Goal: Navigation & Orientation: Find specific page/section

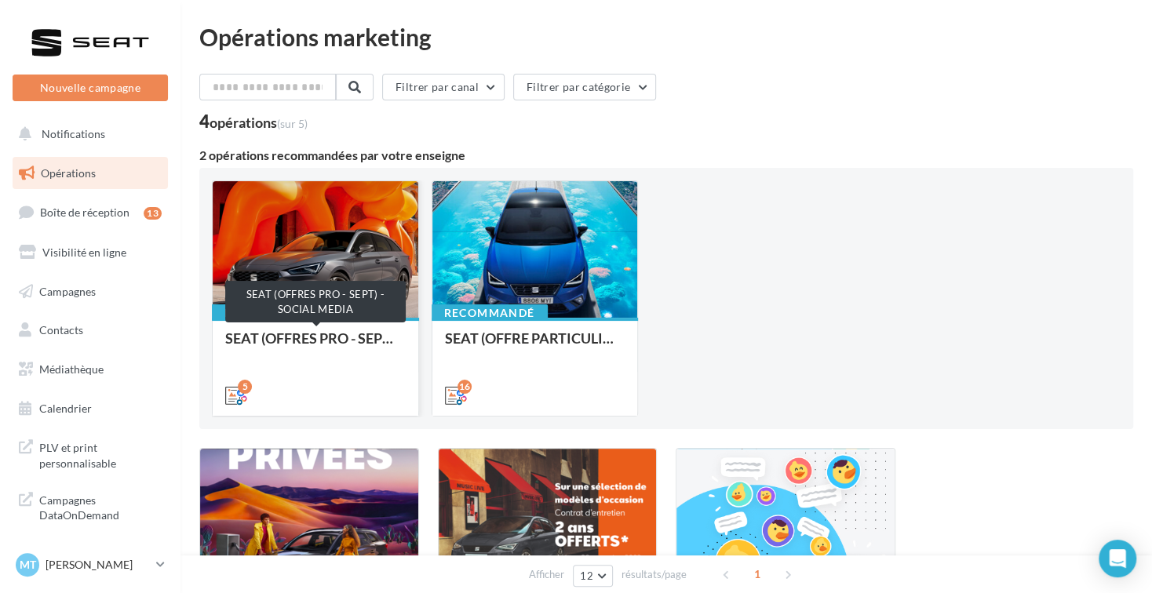
click at [338, 349] on div "SEAT (OFFRES PRO - SEPT) - SOCIAL MEDIA" at bounding box center [315, 345] width 180 height 31
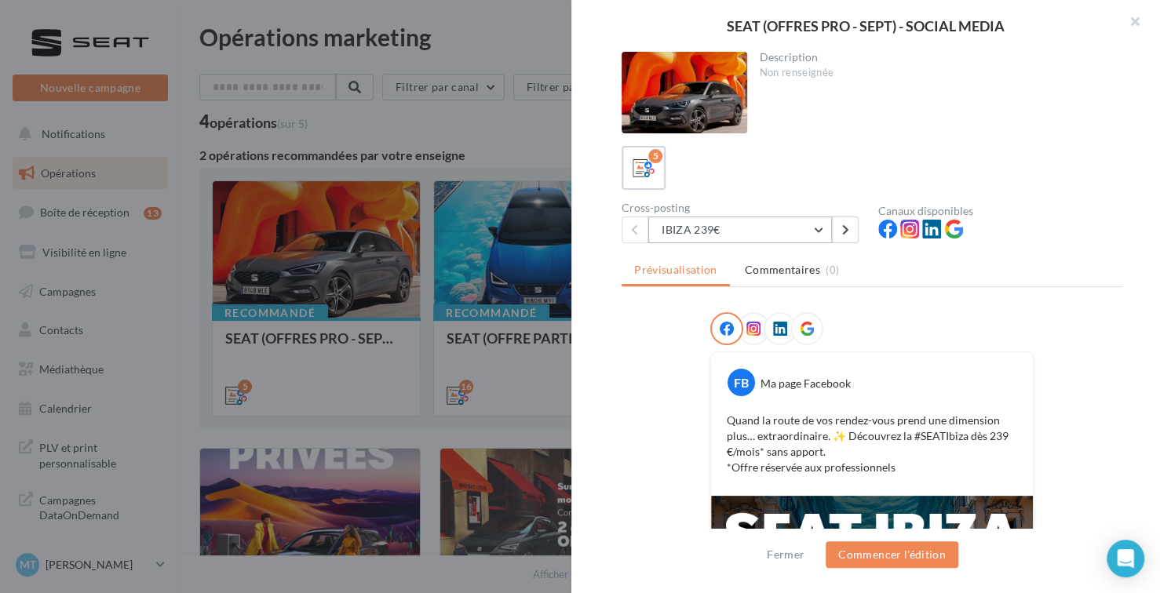
click at [732, 221] on button "IBIZA 239€" at bounding box center [740, 230] width 184 height 27
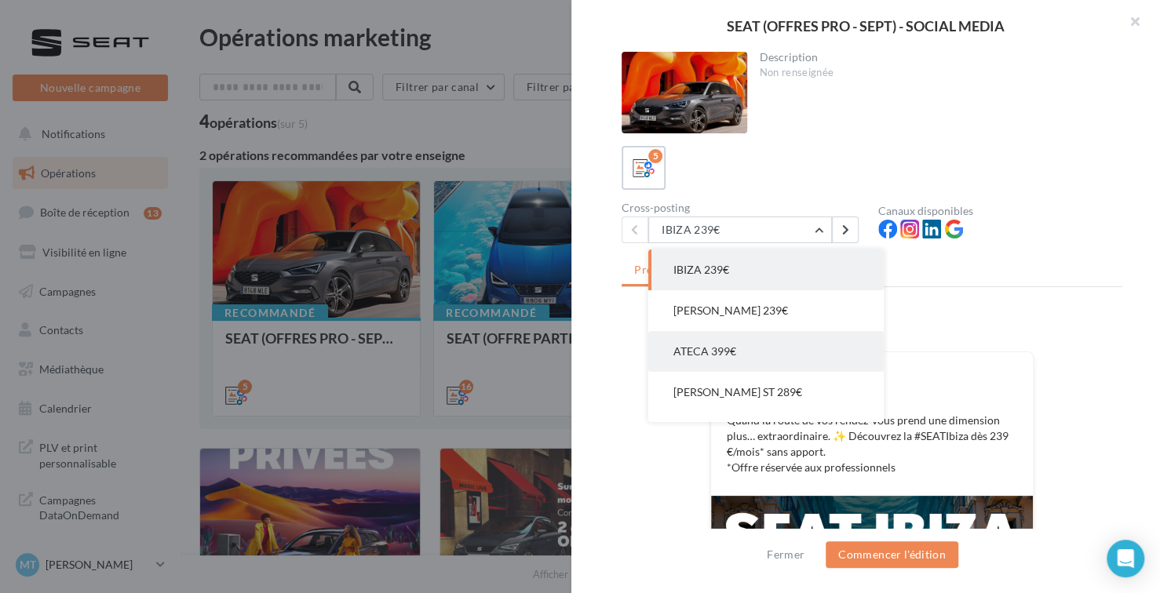
click at [740, 357] on button "ATECA 399€" at bounding box center [765, 351] width 235 height 41
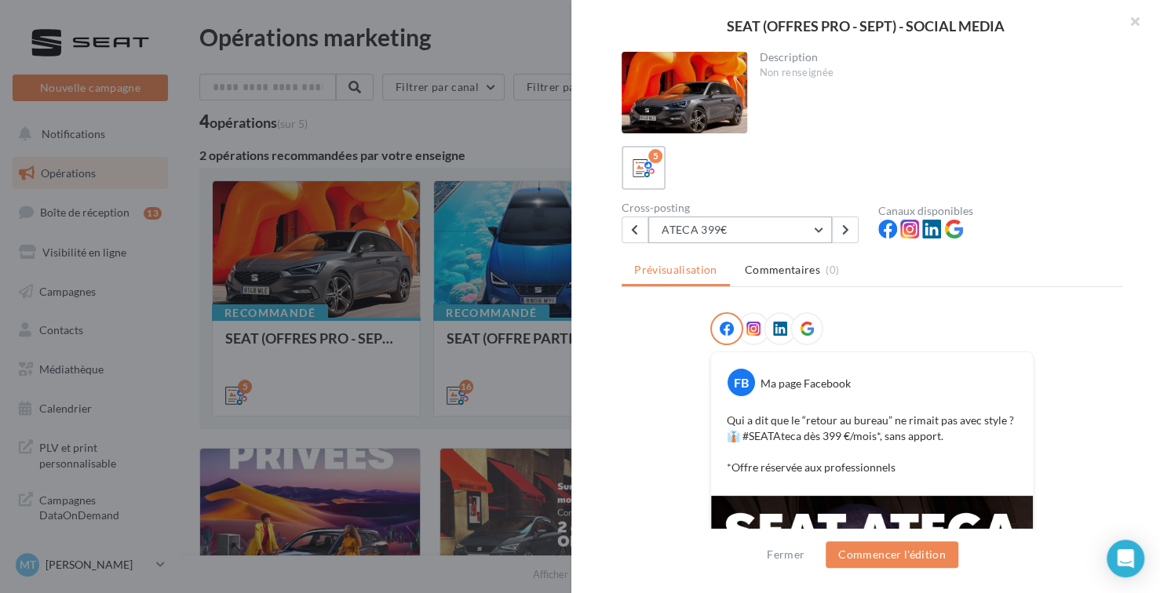
click at [742, 233] on button "ATECA 399€" at bounding box center [740, 230] width 184 height 27
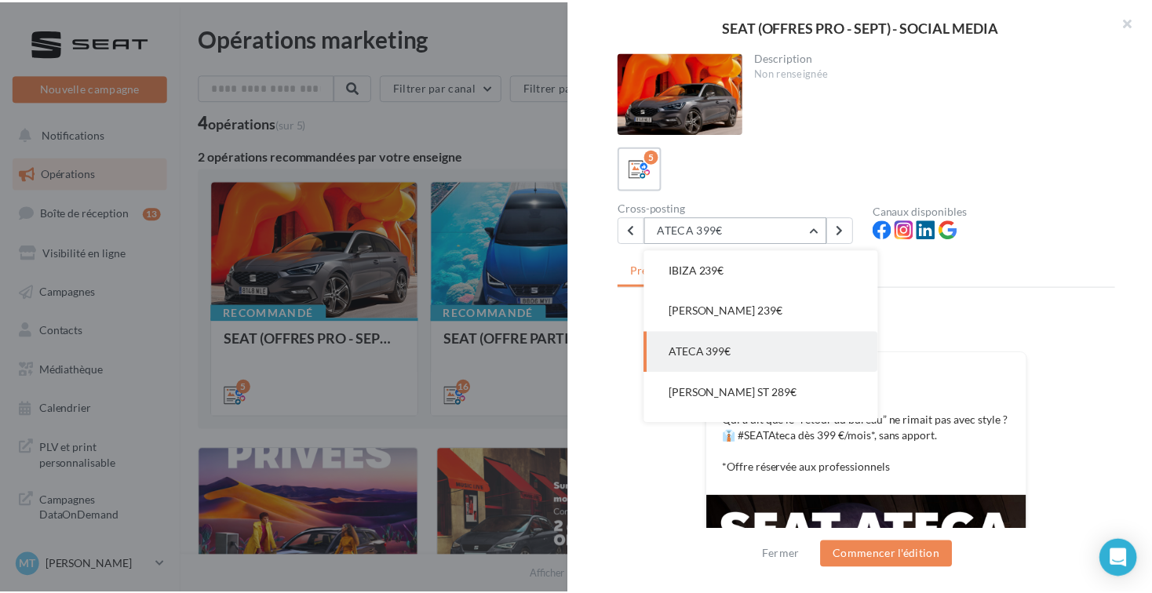
scroll to position [31, 0]
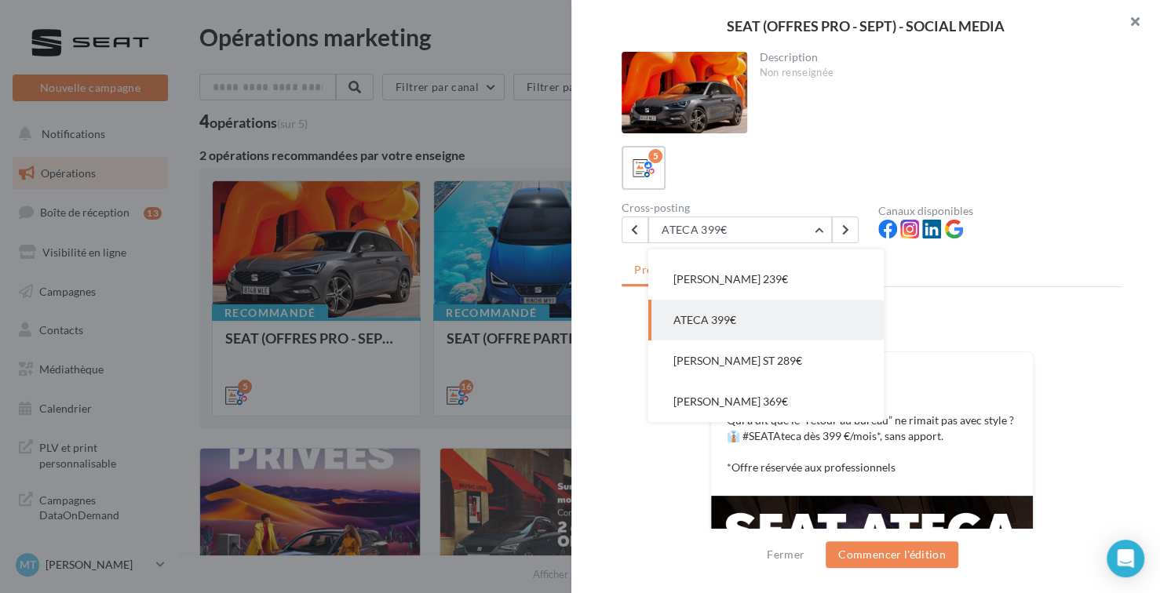
click at [1145, 22] on button "button" at bounding box center [1128, 23] width 63 height 47
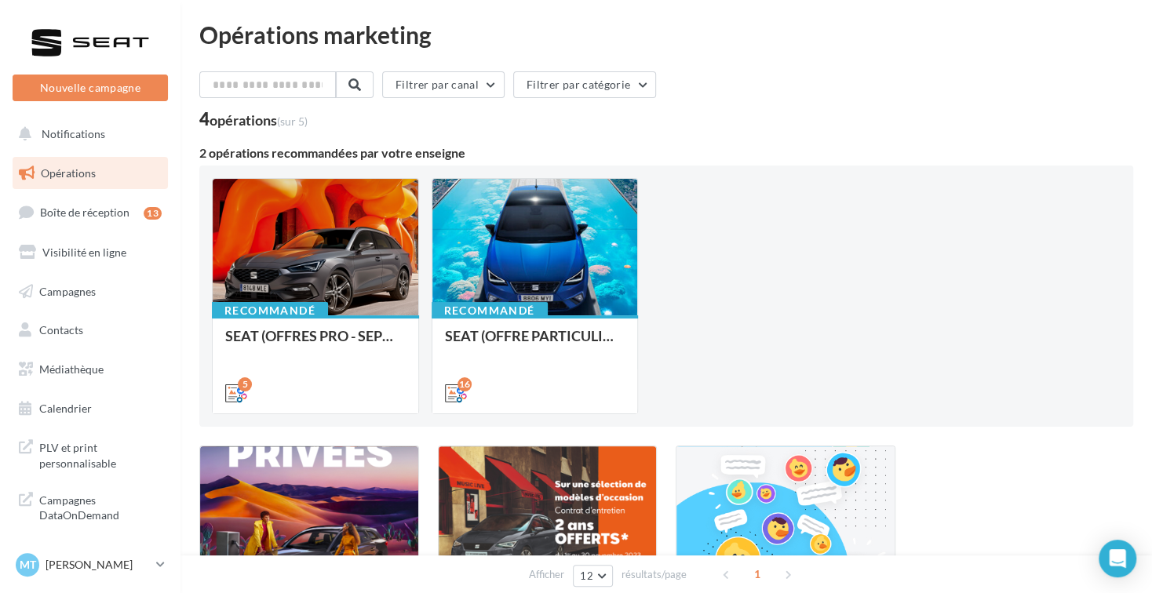
scroll to position [0, 0]
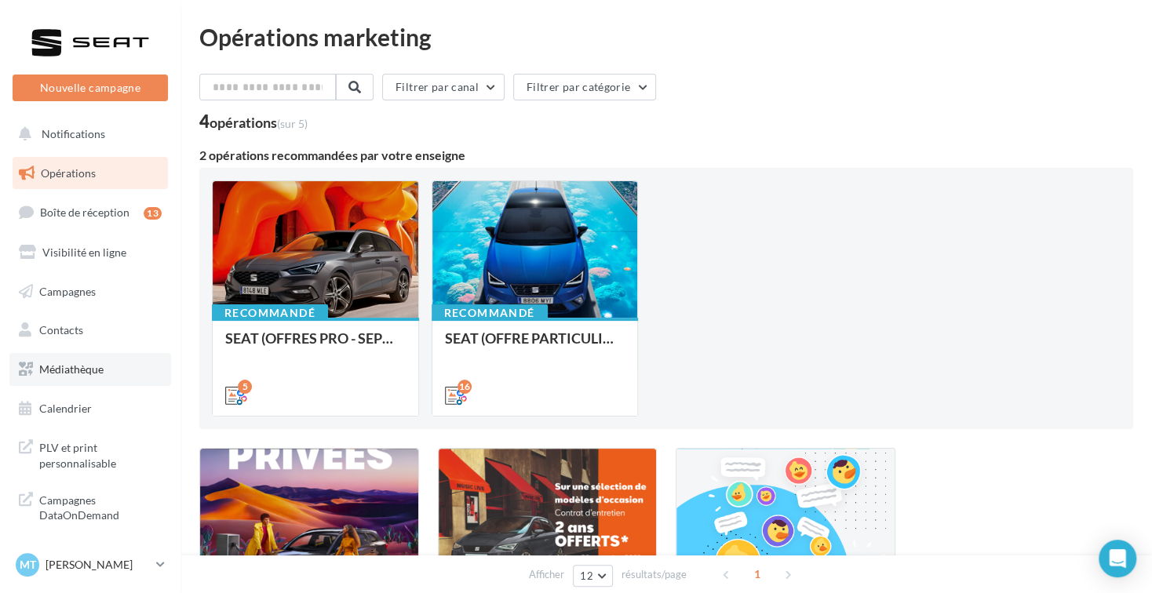
click at [111, 383] on link "Médiathèque" at bounding box center [90, 369] width 162 height 33
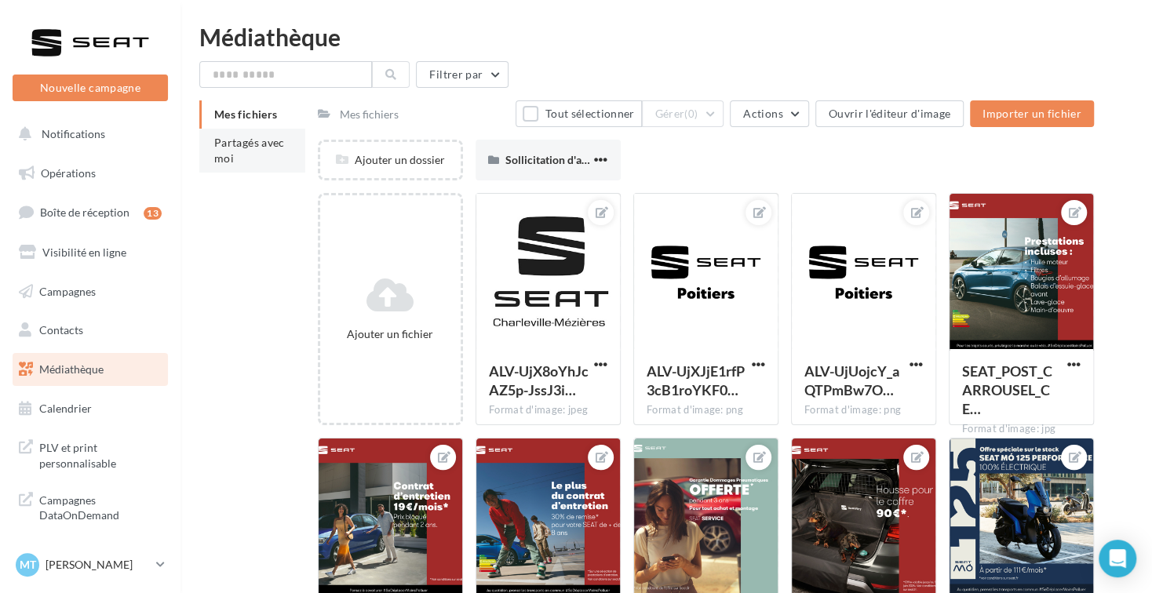
click at [265, 152] on li "Partagés avec moi" at bounding box center [252, 151] width 106 height 44
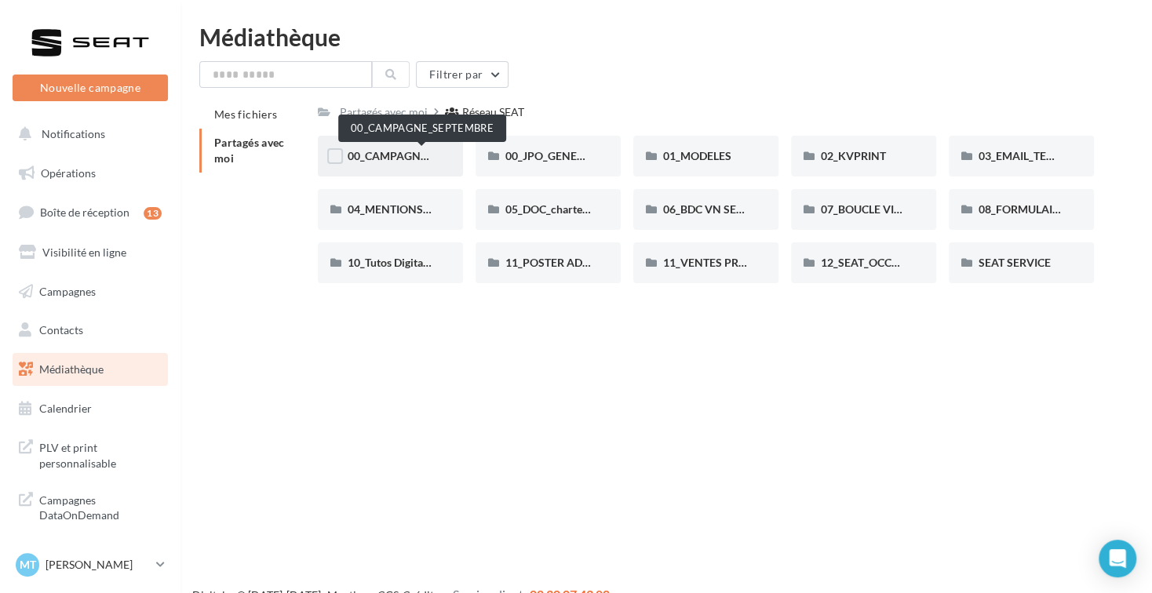
click at [379, 155] on span "00_CAMPAGNE_SEPTEMBRE" at bounding box center [421, 155] width 147 height 13
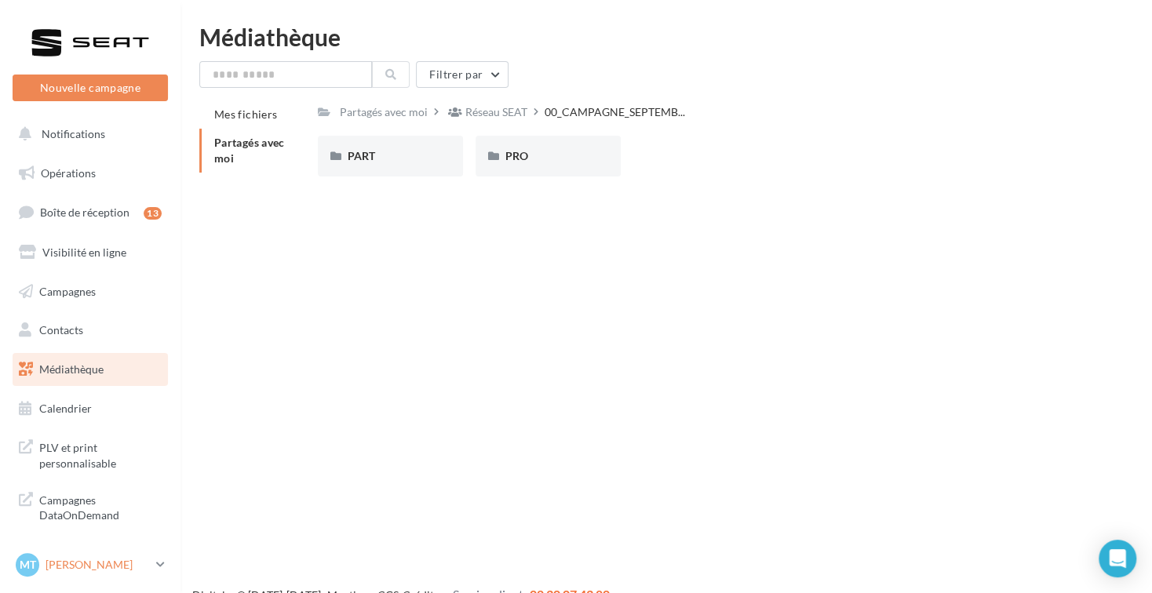
click at [75, 566] on p "[PERSON_NAME]" at bounding box center [98, 565] width 104 height 16
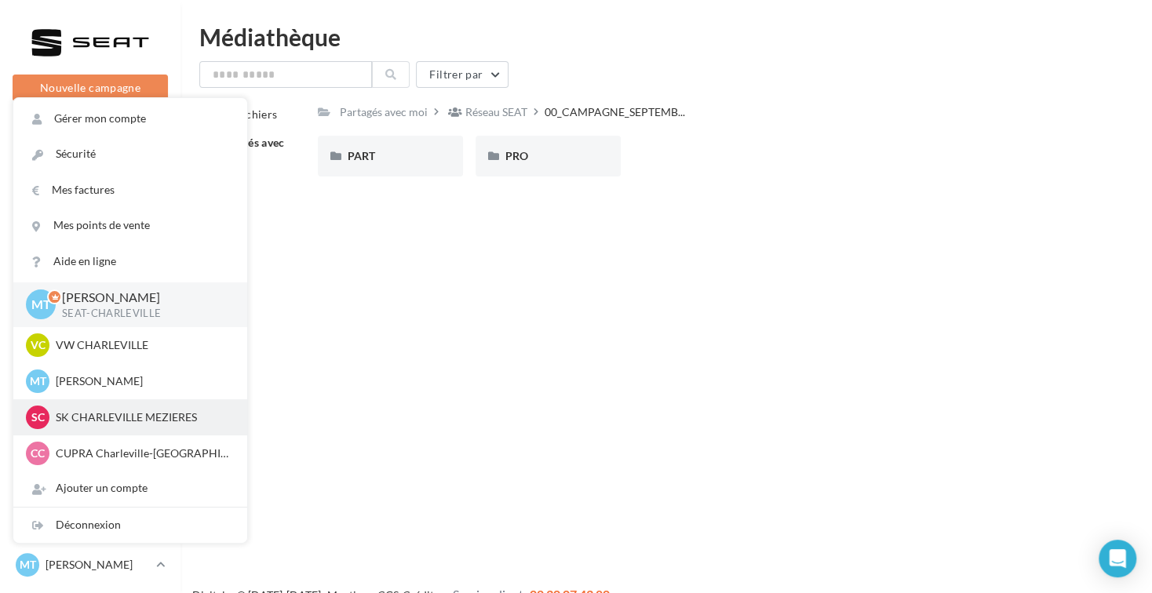
click at [146, 417] on p "SK CHARLEVILLE MEZIERES" at bounding box center [142, 418] width 173 height 16
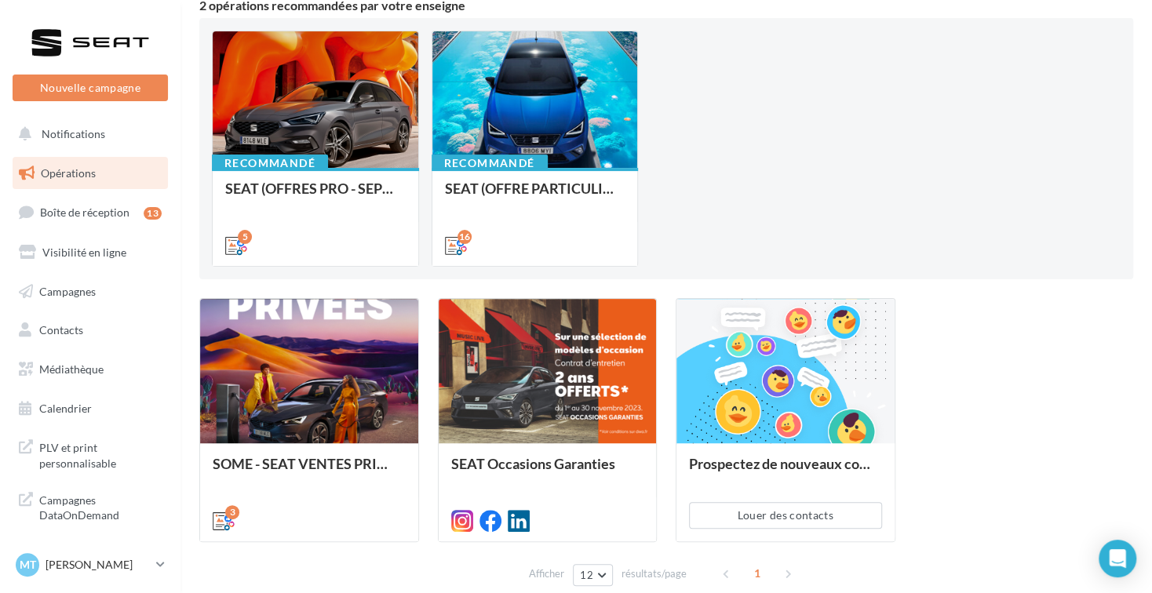
scroll to position [157, 0]
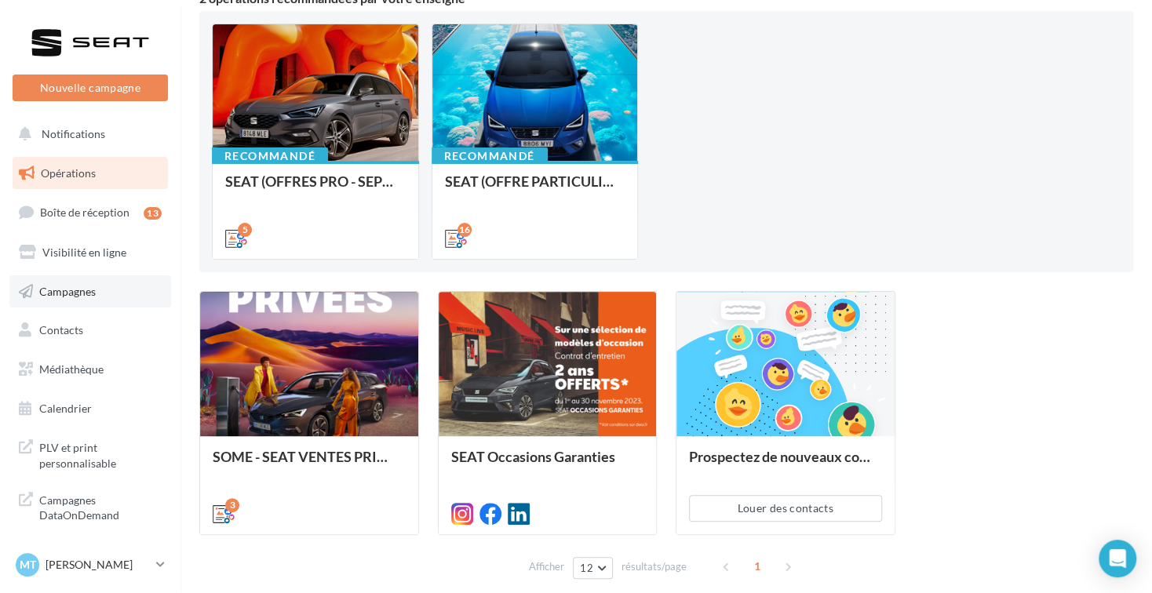
click at [107, 275] on li "Campagnes" at bounding box center [90, 291] width 155 height 33
click at [111, 282] on link "Campagnes" at bounding box center [90, 291] width 162 height 33
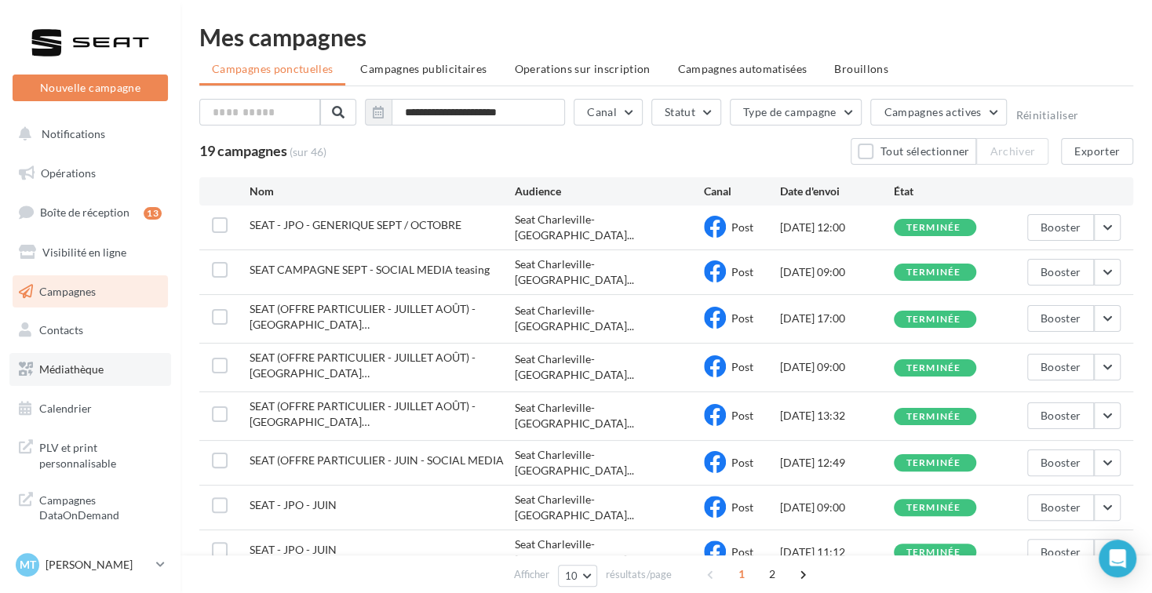
click at [126, 376] on link "Médiathèque" at bounding box center [90, 369] width 162 height 33
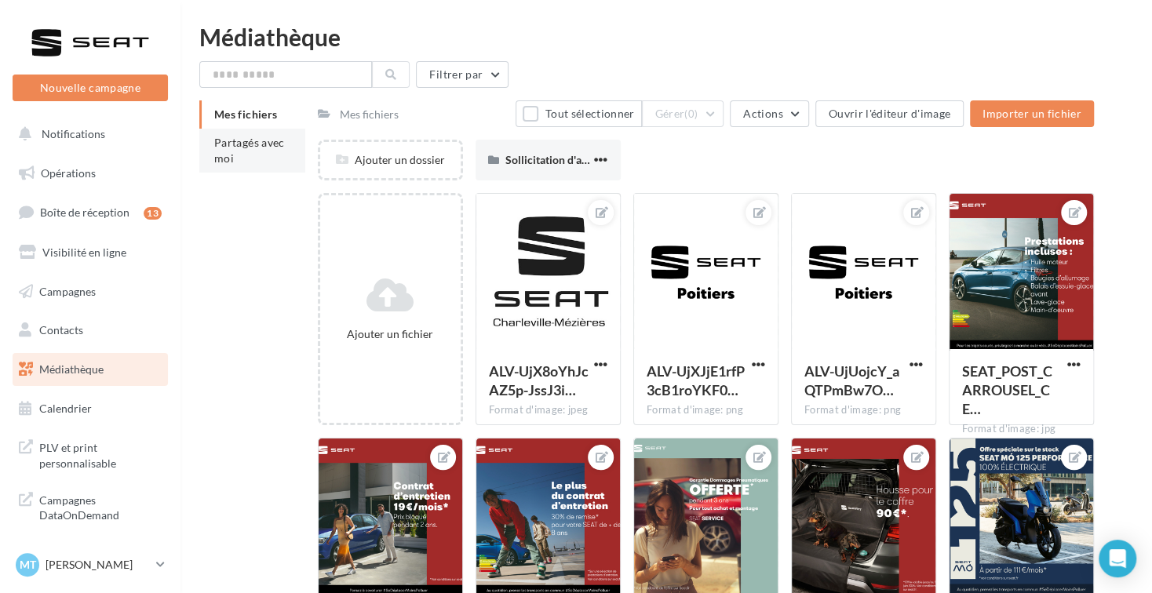
click at [273, 159] on li "Partagés avec moi" at bounding box center [252, 151] width 106 height 44
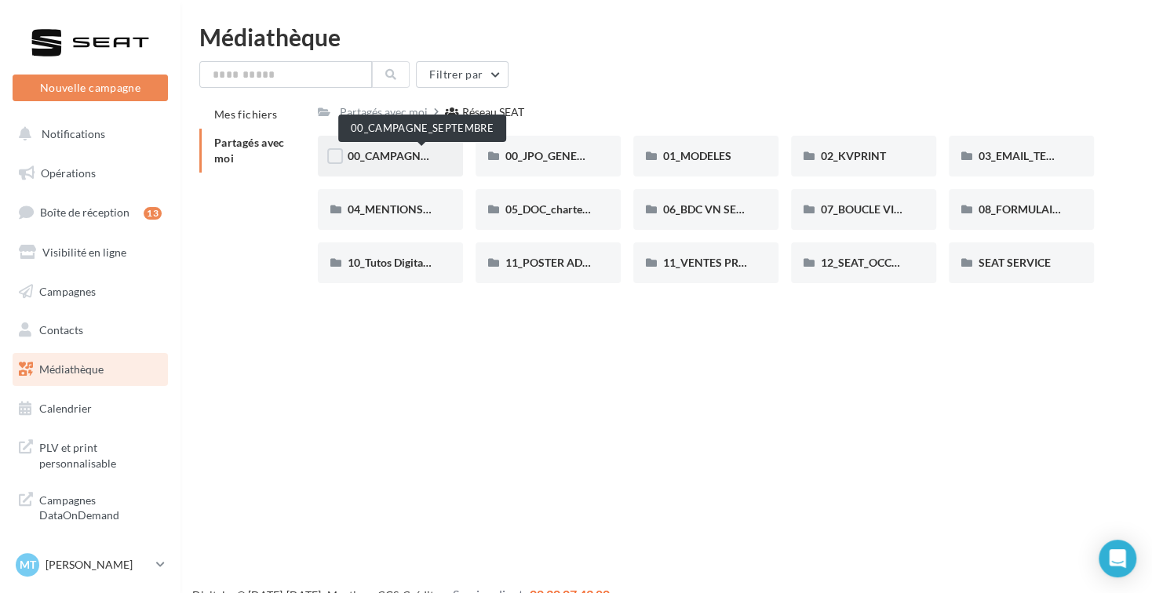
click at [402, 158] on span "00_CAMPAGNE_SEPTEMBRE" at bounding box center [421, 155] width 147 height 13
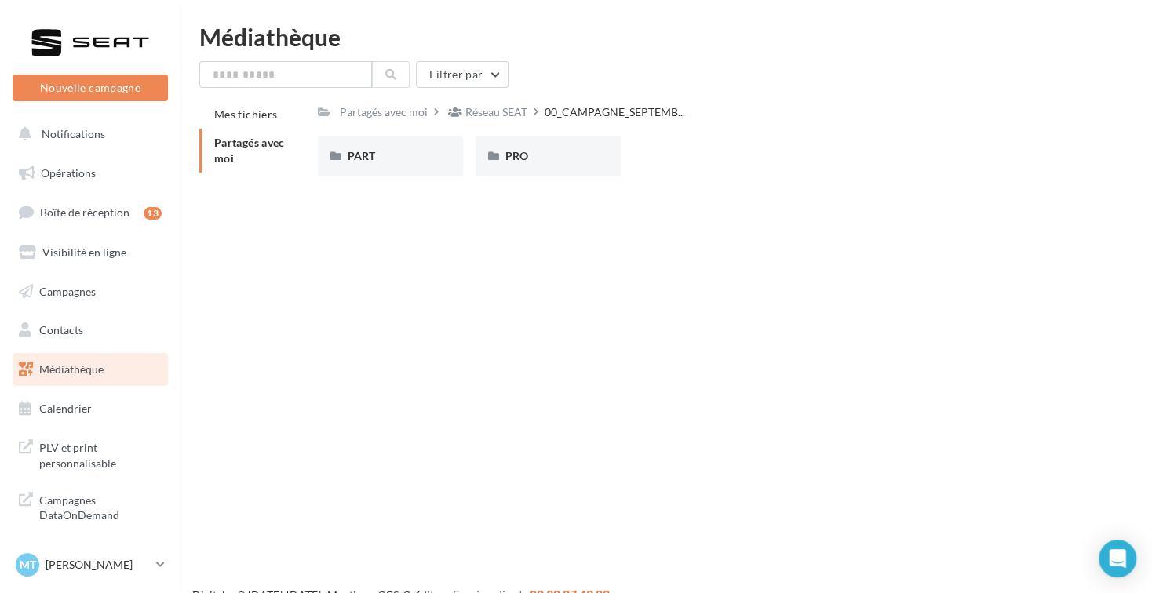
click at [402, 158] on div "PART" at bounding box center [391, 156] width 86 height 16
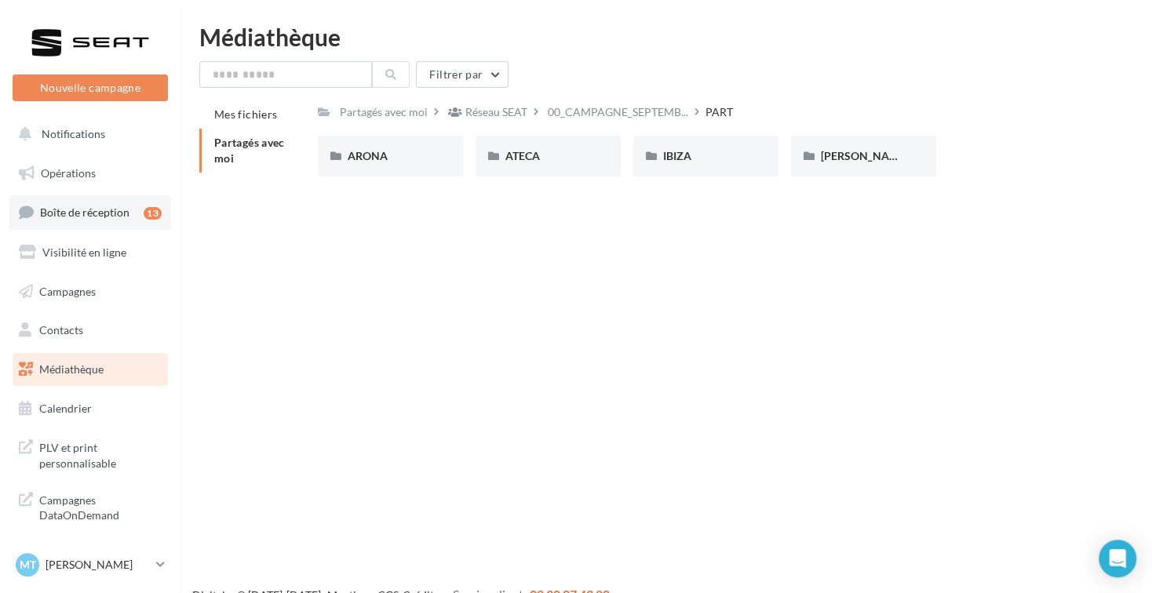
click at [83, 204] on link "Boîte de réception 13" at bounding box center [90, 212] width 162 height 34
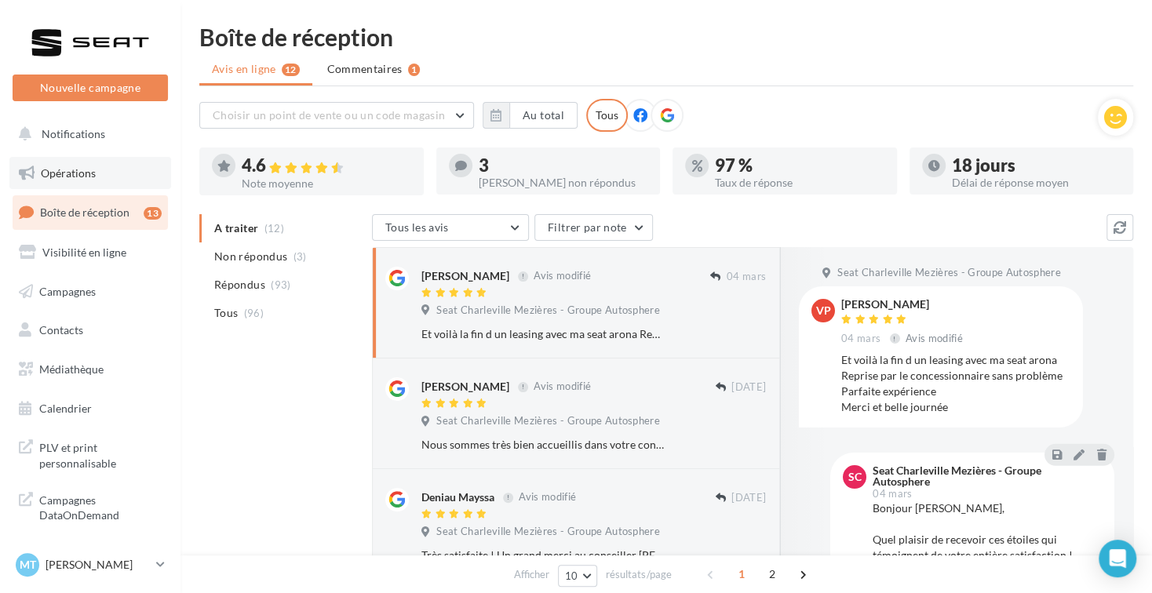
click at [83, 181] on link "Opérations" at bounding box center [90, 173] width 162 height 33
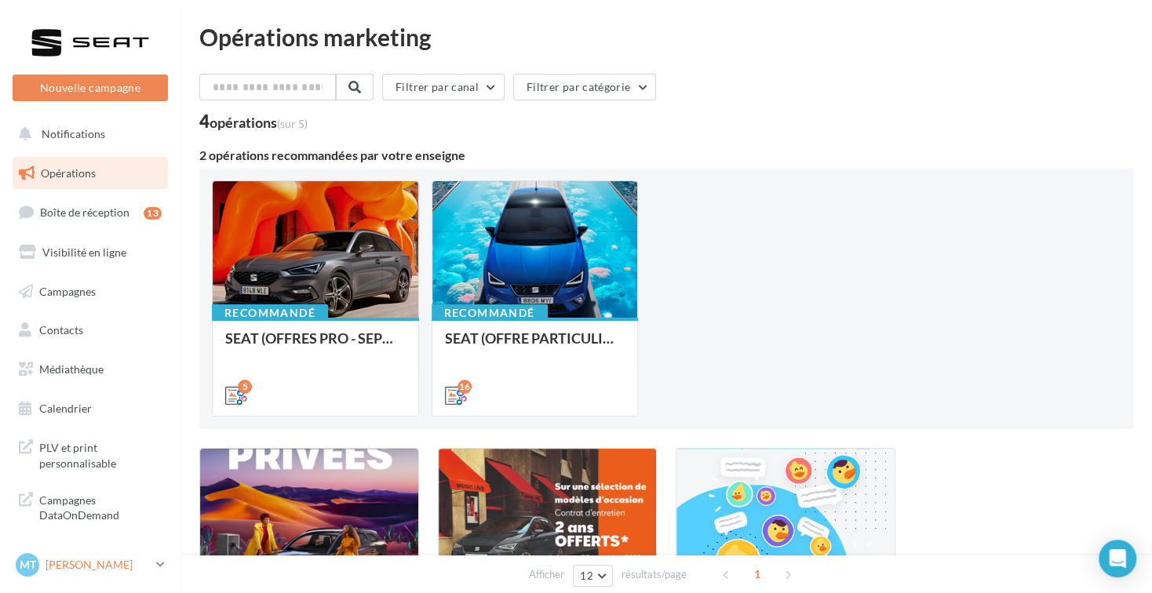
click at [143, 567] on p "[PERSON_NAME]" at bounding box center [98, 565] width 104 height 16
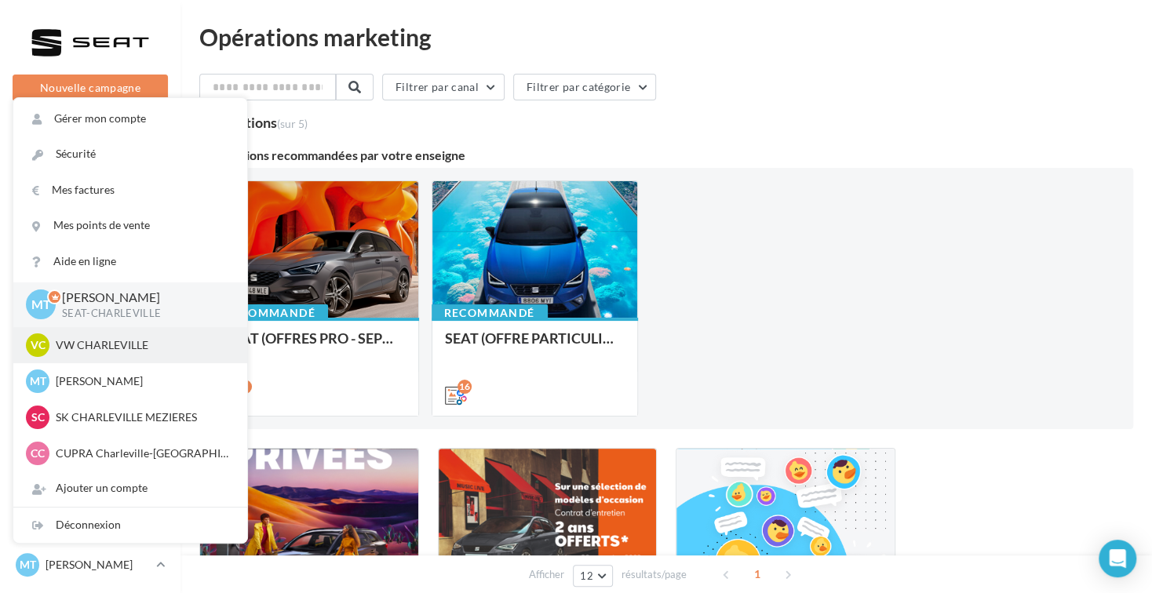
click at [137, 347] on p "VW CHARLEVILLE" at bounding box center [142, 345] width 173 height 16
